Goal: Find specific page/section: Find specific page/section

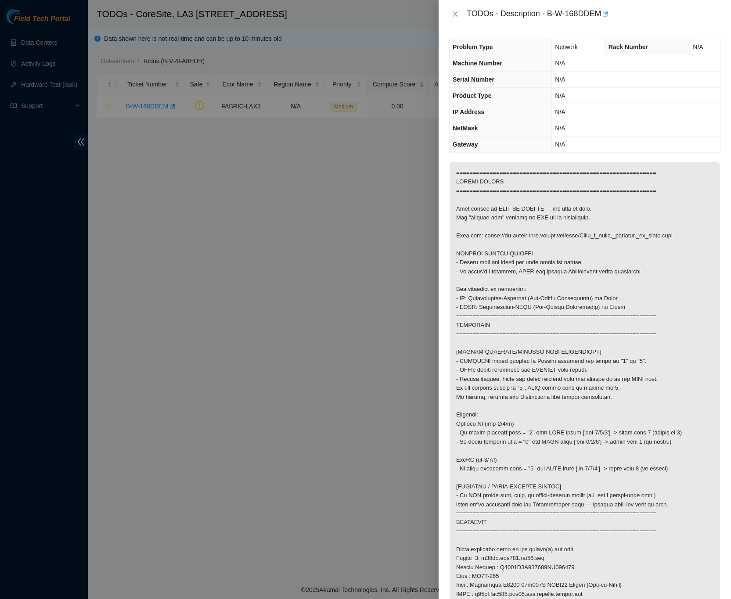
scroll to position [527, 0]
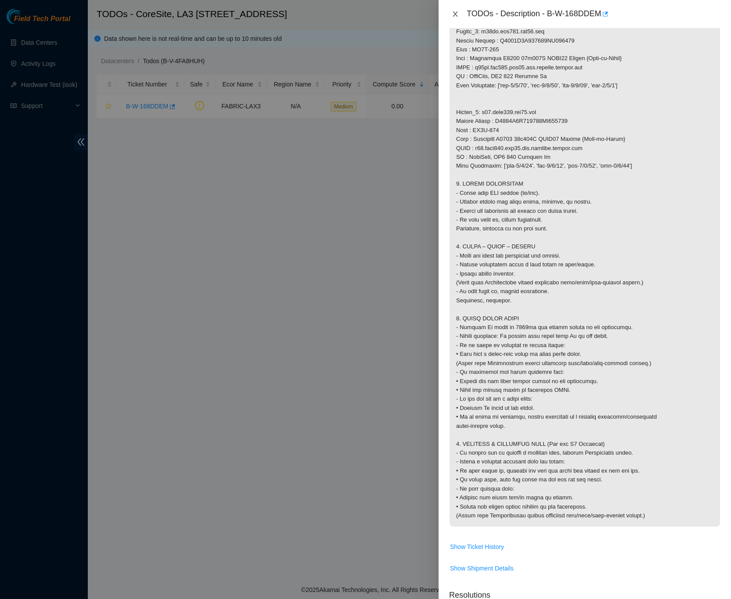
click at [456, 17] on icon "close" at bounding box center [455, 14] width 7 height 7
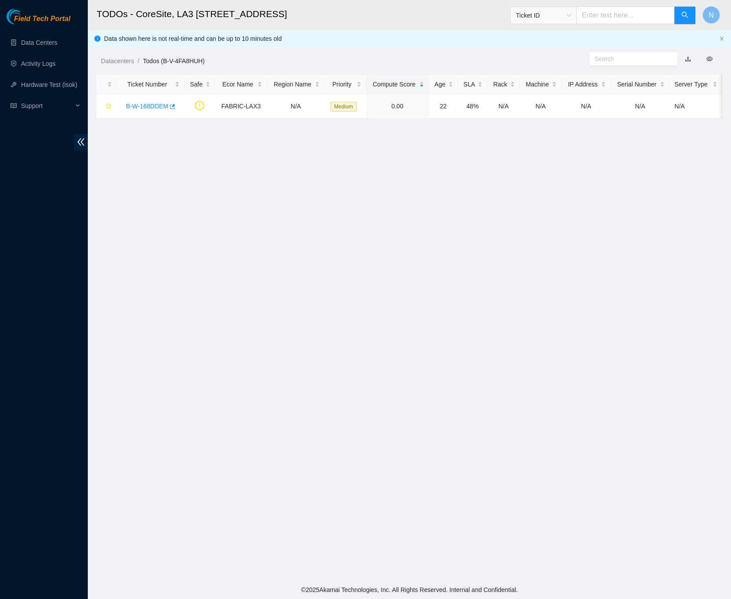
scroll to position [0, 0]
click at [55, 39] on link "Data Centers" at bounding box center [39, 42] width 36 height 7
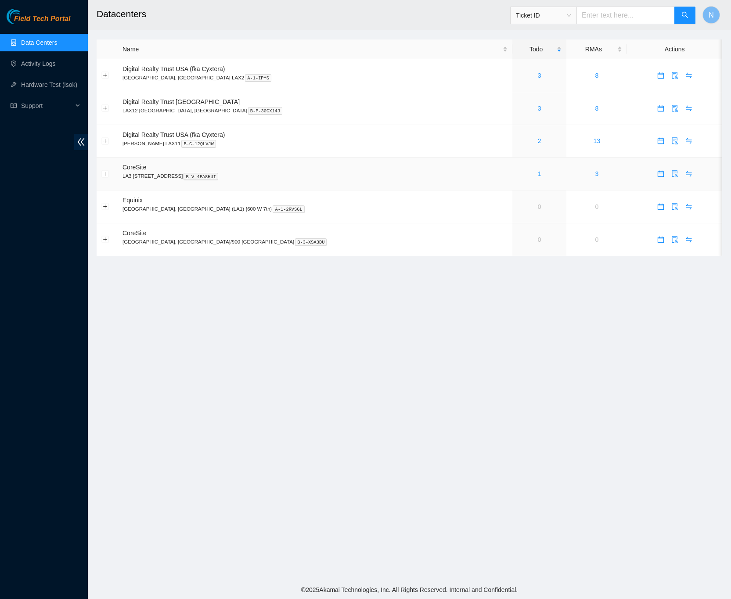
click at [538, 177] on link "1" at bounding box center [540, 173] width 4 height 7
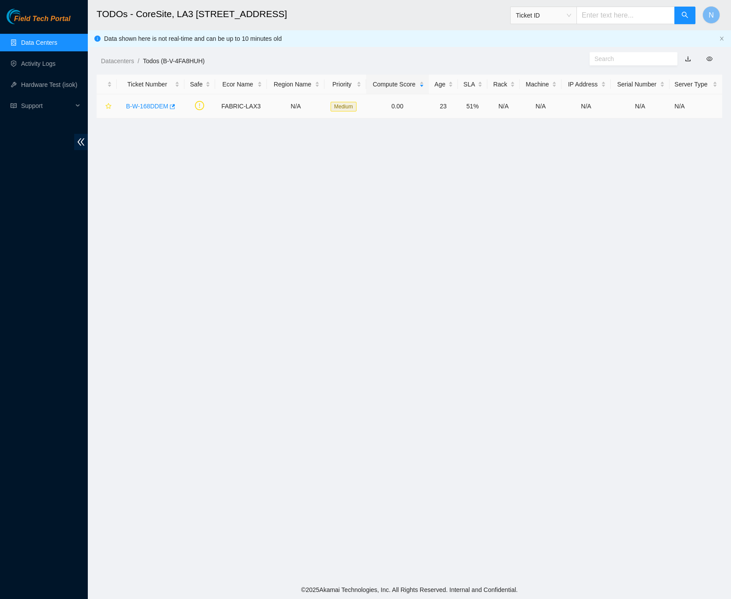
click at [149, 105] on link "B-W-168DDEM" at bounding box center [147, 106] width 42 height 7
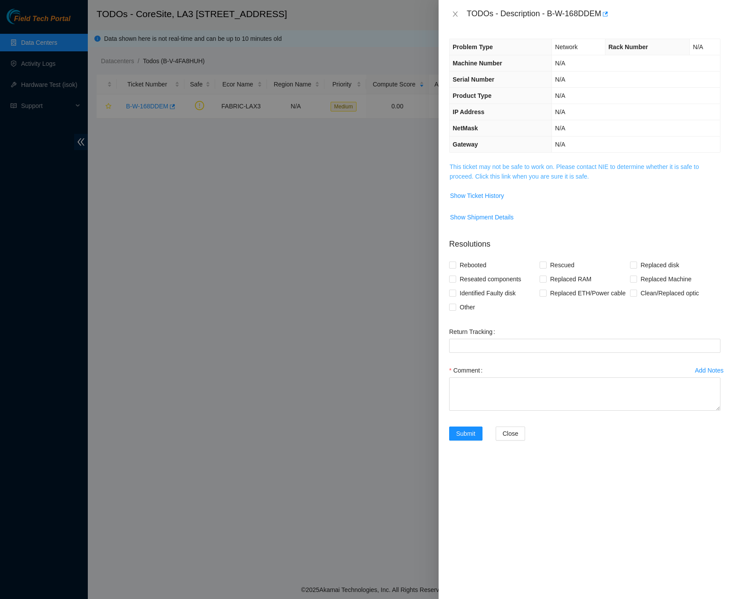
click at [610, 166] on link "This ticket may not be safe to work on. Please contact NIE to determine whether…" at bounding box center [574, 171] width 249 height 17
